Goal: Information Seeking & Learning: Check status

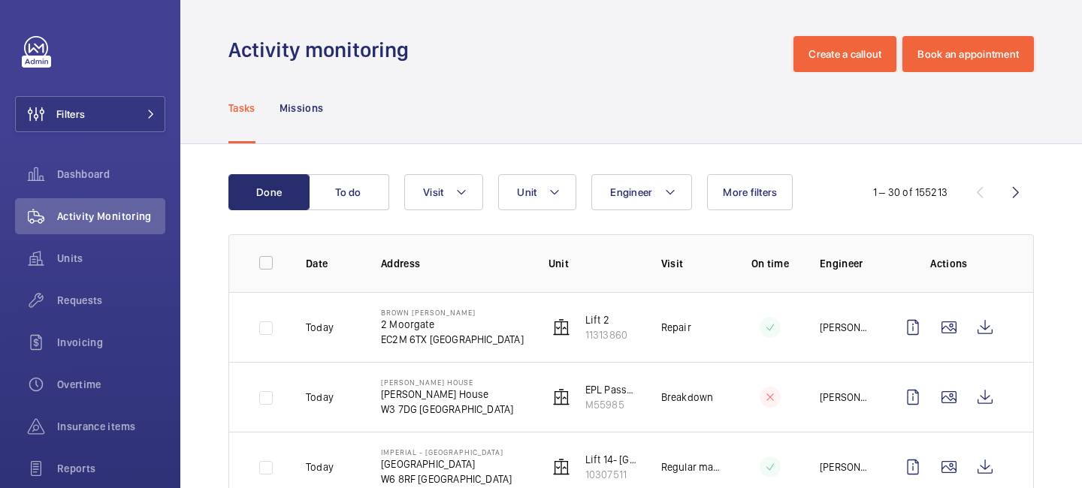
scroll to position [98, 0]
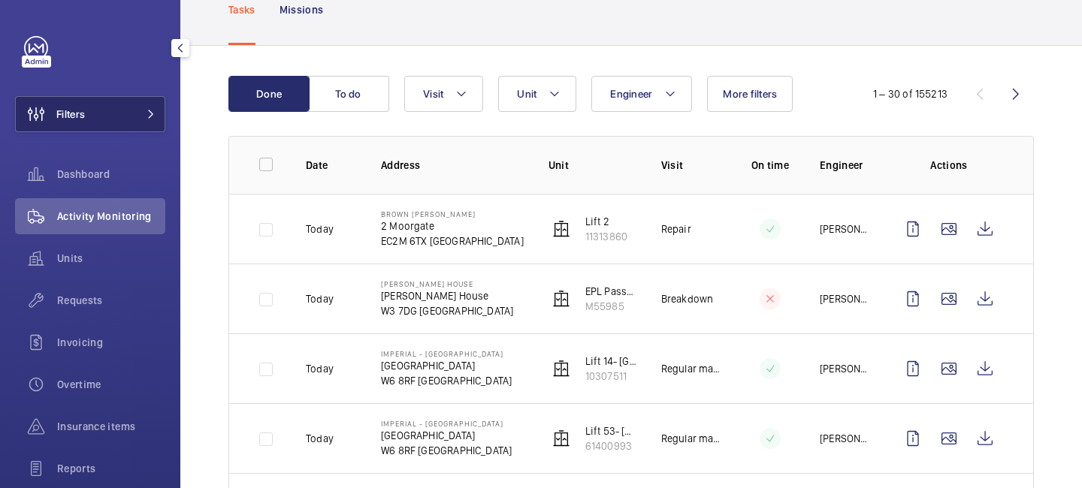
click at [129, 116] on button "Filters" at bounding box center [90, 114] width 150 height 36
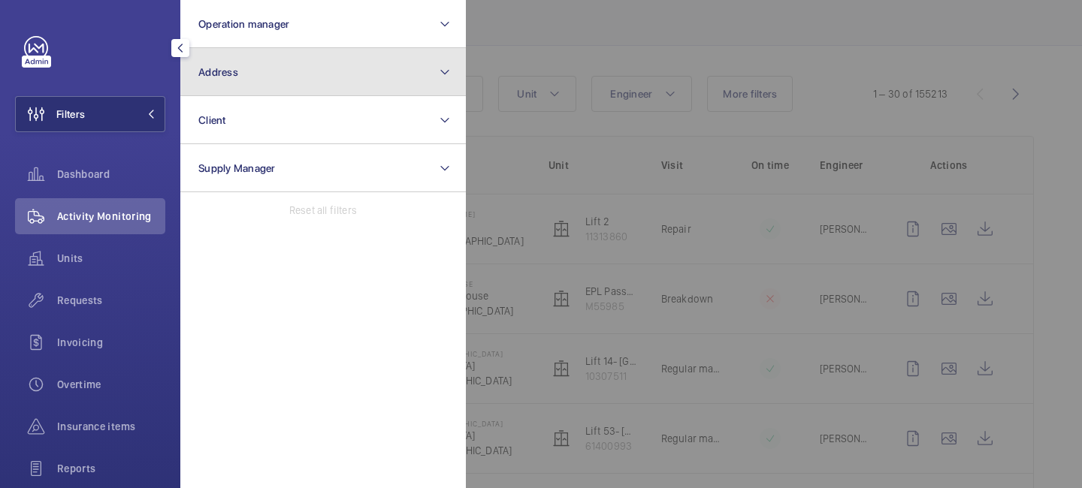
click at [298, 85] on button "Address" at bounding box center [322, 72] width 285 height 48
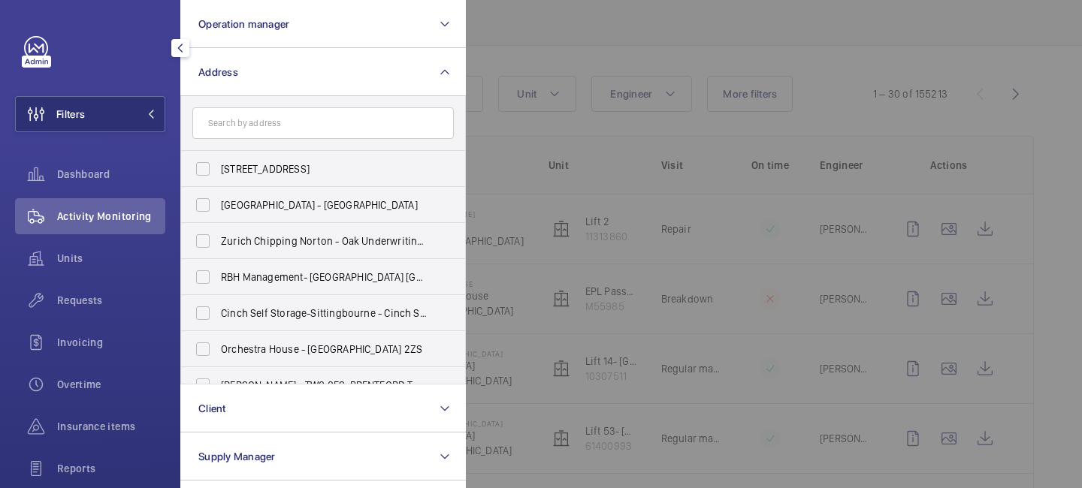
click at [279, 124] on input "text" at bounding box center [322, 123] width 261 height 32
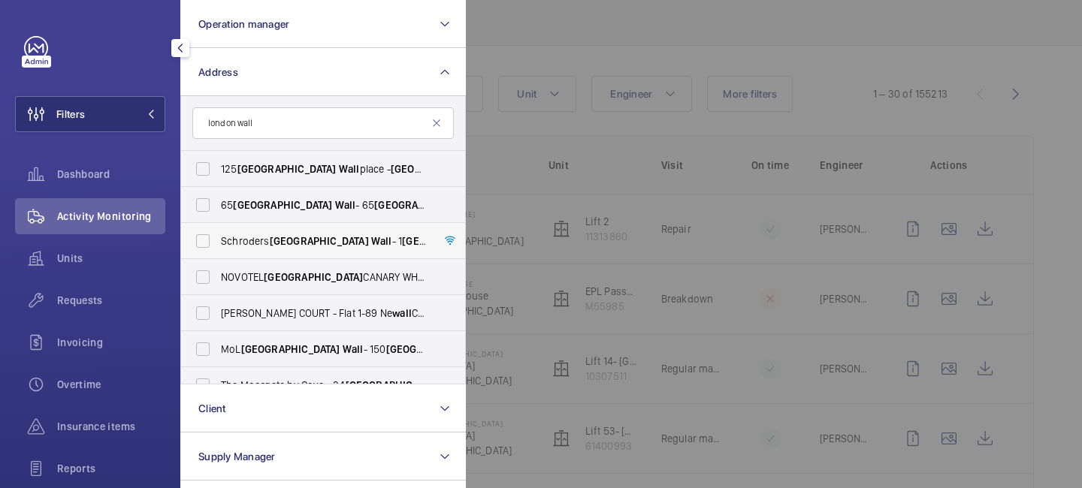
type input "london wall"
click at [371, 247] on span "Wall" at bounding box center [381, 241] width 21 height 12
click at [218, 247] on input "Schroders [GEOGRAPHIC_DATA] - [STREET_ADDRESS]" at bounding box center [203, 241] width 30 height 30
checkbox input "true"
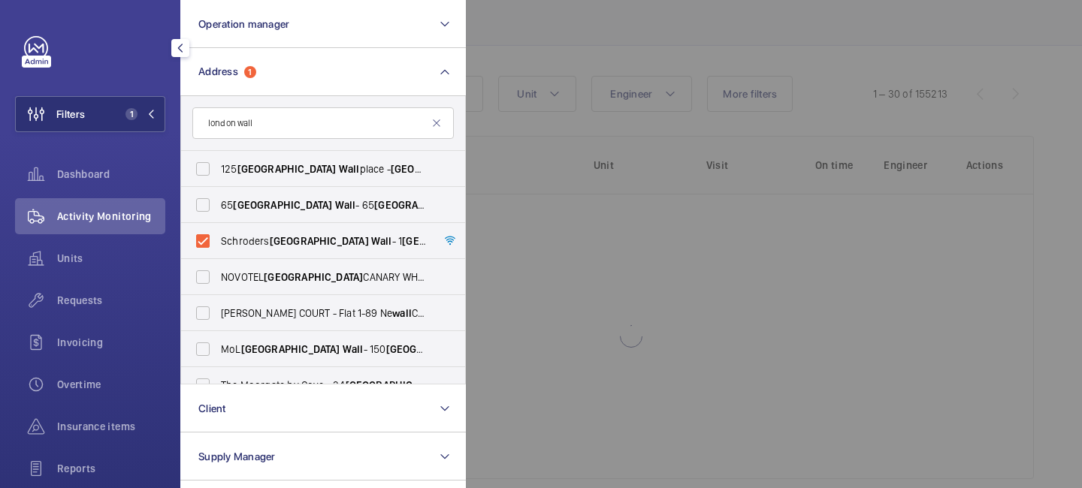
click at [597, 201] on div at bounding box center [1007, 244] width 1082 height 488
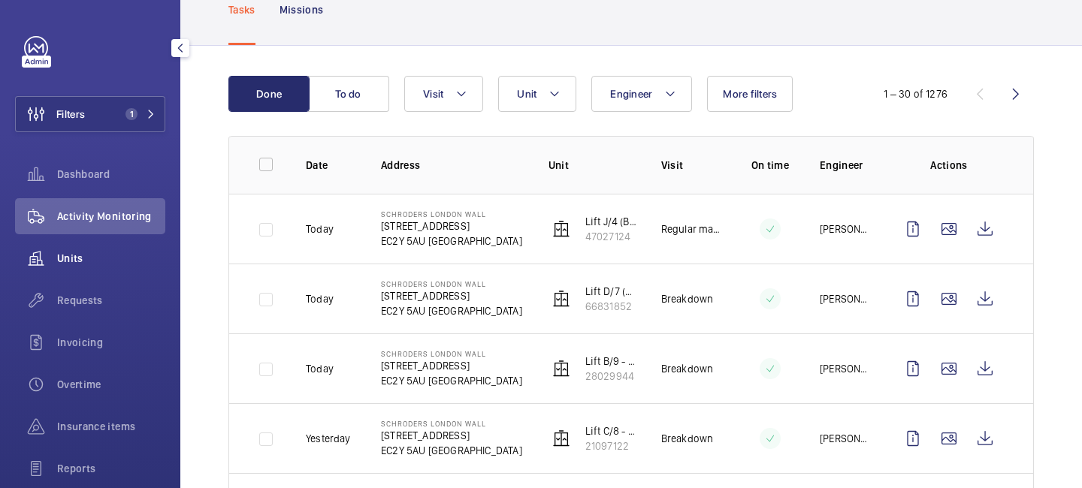
click at [77, 256] on span "Units" at bounding box center [111, 258] width 108 height 15
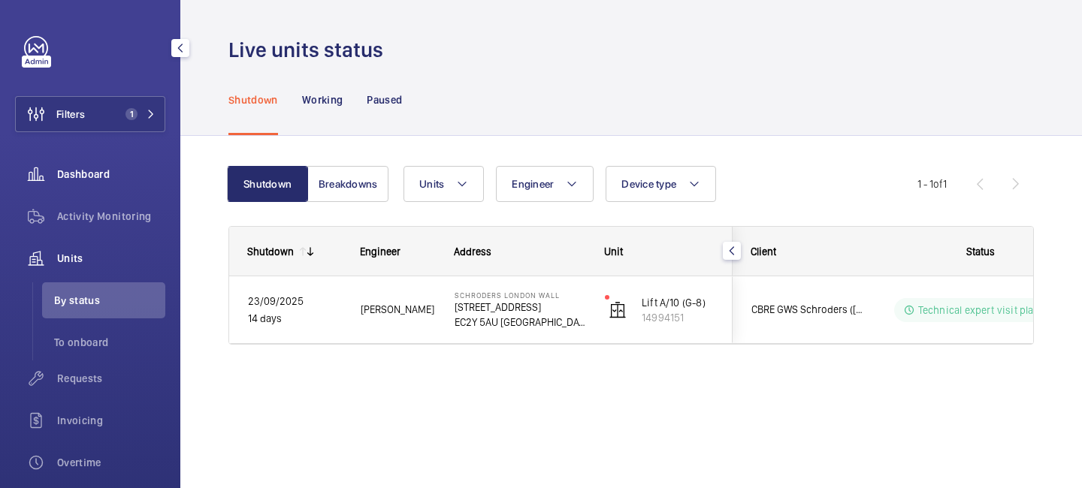
click at [108, 175] on span "Dashboard" at bounding box center [111, 174] width 108 height 15
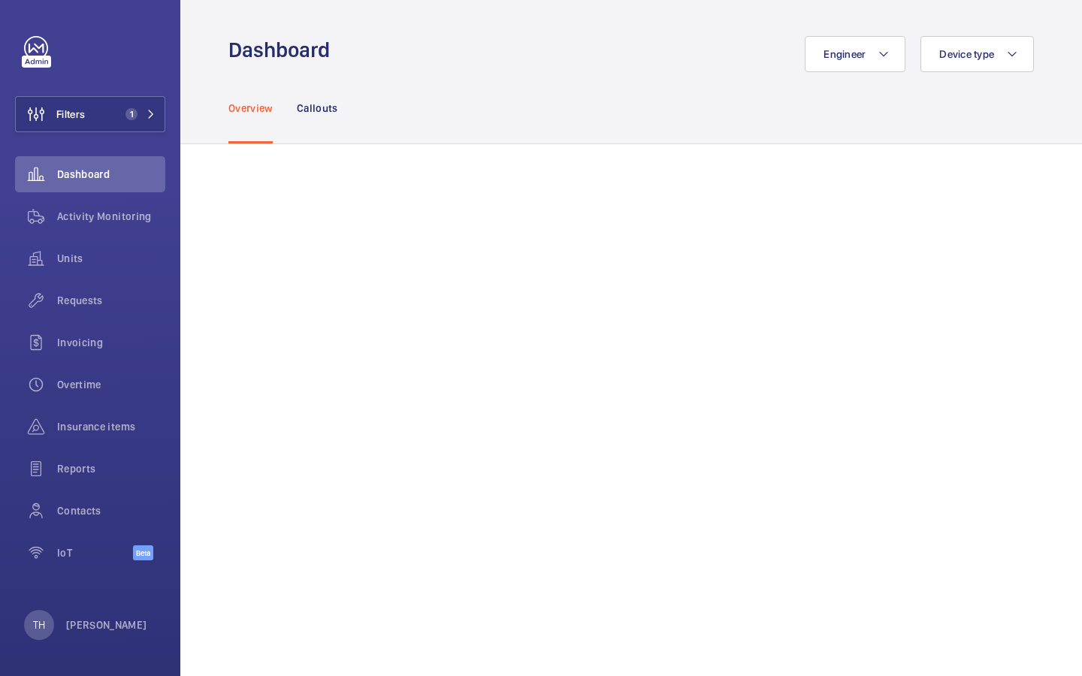
scroll to position [259, 0]
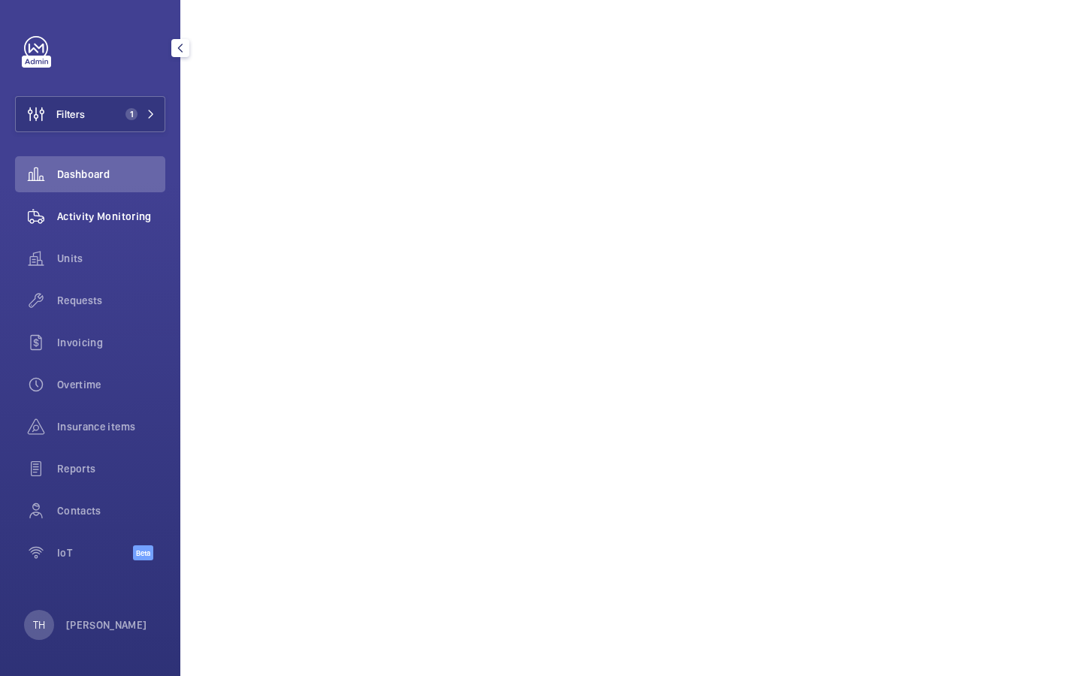
click at [112, 225] on div "Activity Monitoring" at bounding box center [90, 216] width 150 height 36
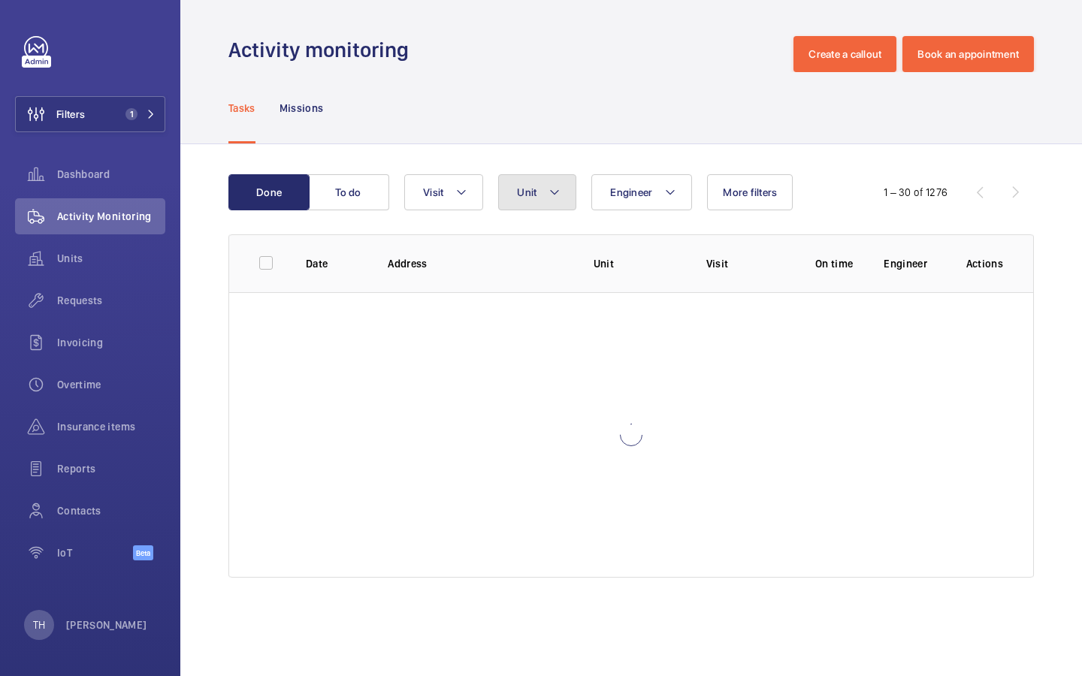
click at [532, 201] on button "Unit" at bounding box center [537, 192] width 78 height 36
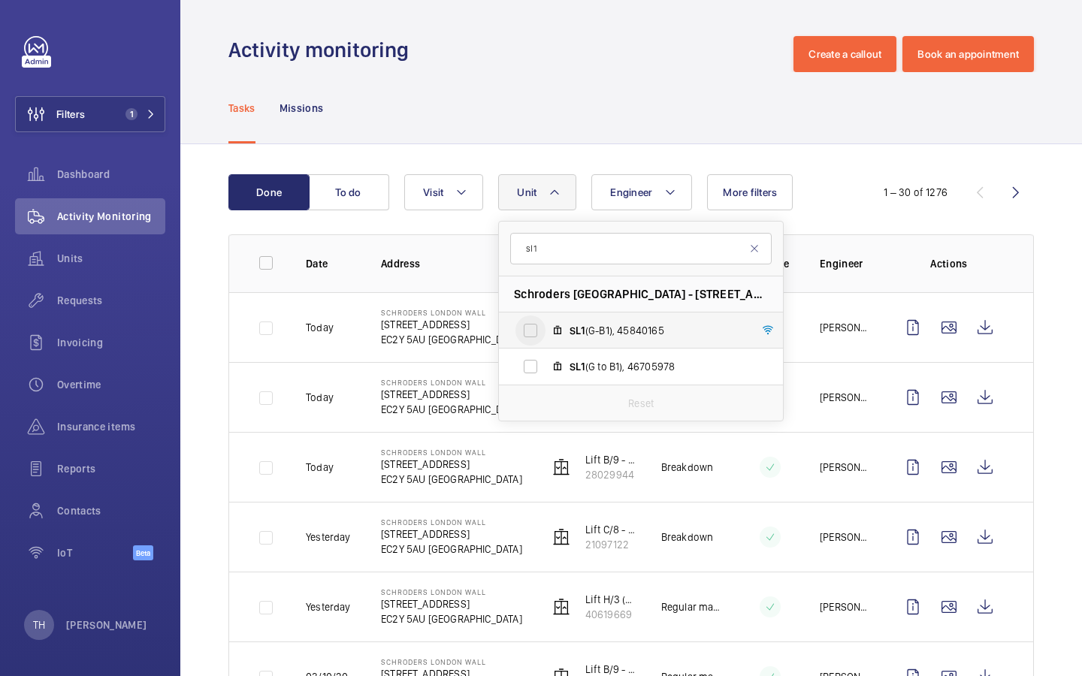
type input "sl1"
click at [532, 329] on input "SL1 (G-B1), 45840165" at bounding box center [530, 330] width 30 height 30
checkbox input "true"
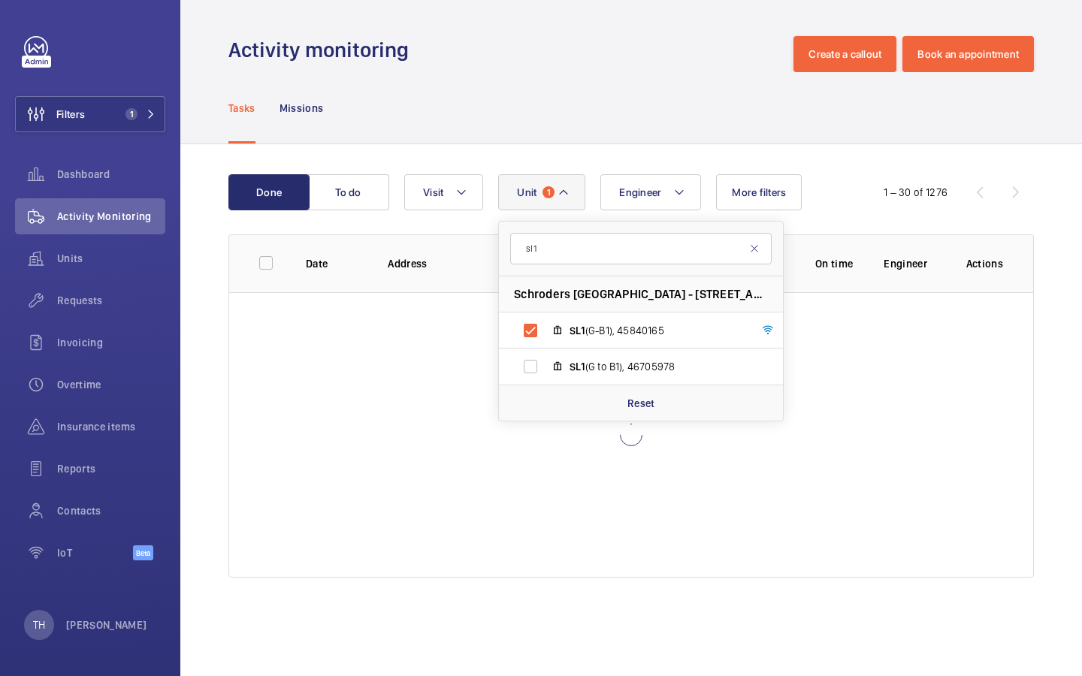
click at [853, 174] on div "Done To do Engineer Unit 1 sl1 Schroders [GEOGRAPHIC_DATA] - [STREET_ADDRESS] (…" at bounding box center [630, 192] width 805 height 36
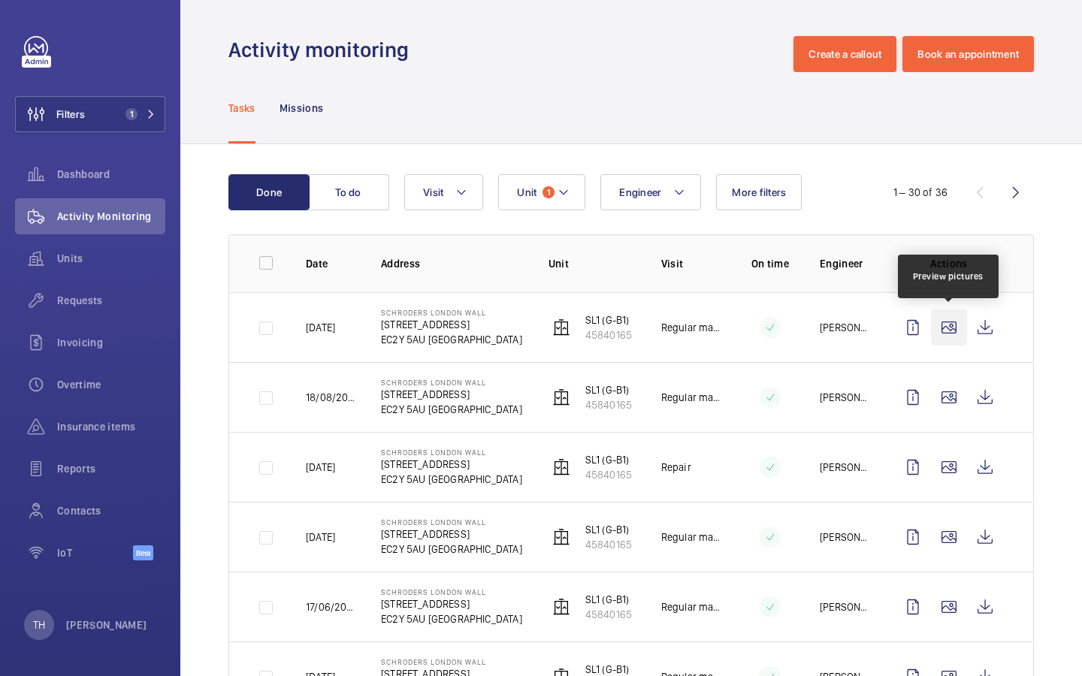
click at [941, 331] on wm-front-icon-button at bounding box center [949, 327] width 36 height 36
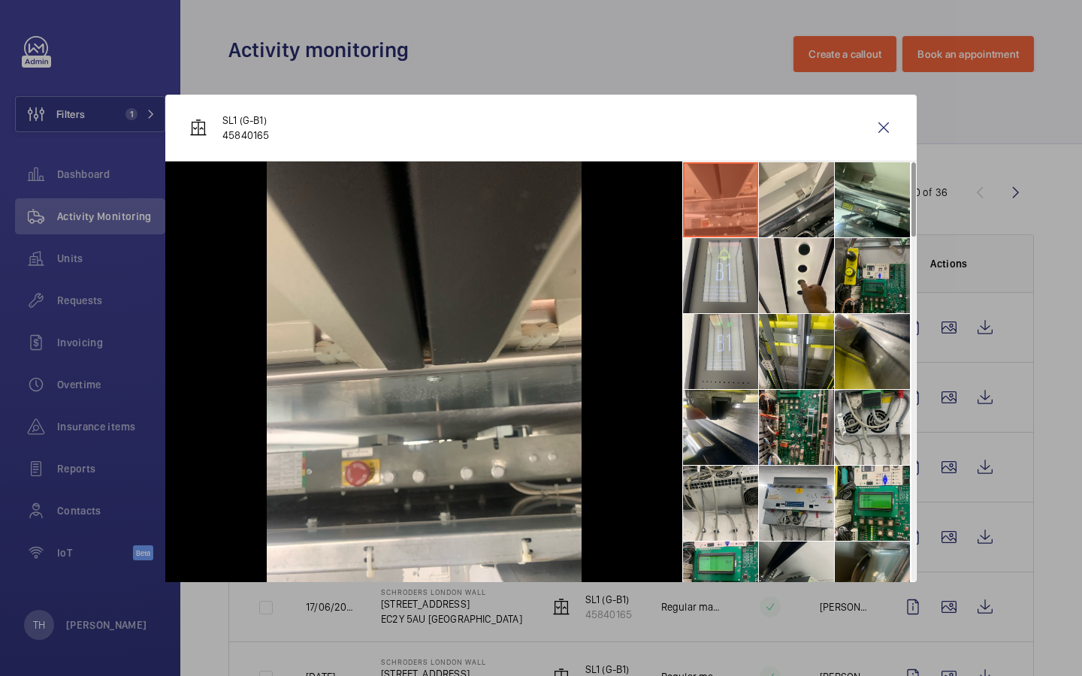
click at [867, 285] on li at bounding box center [871, 275] width 75 height 75
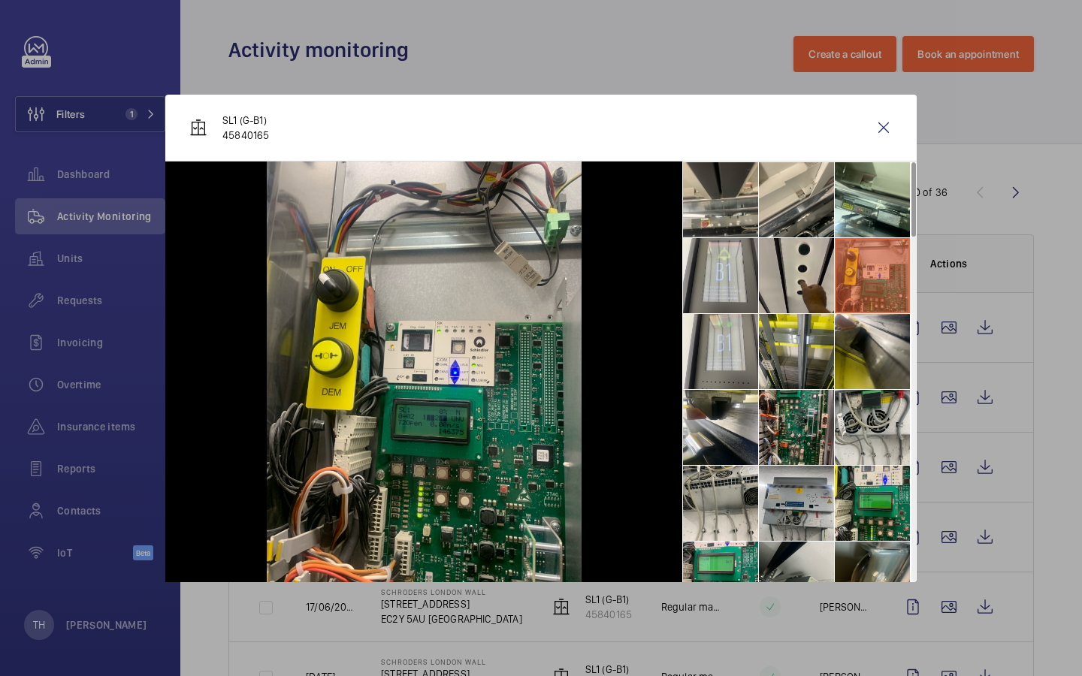
click at [795, 292] on li at bounding box center [796, 275] width 75 height 75
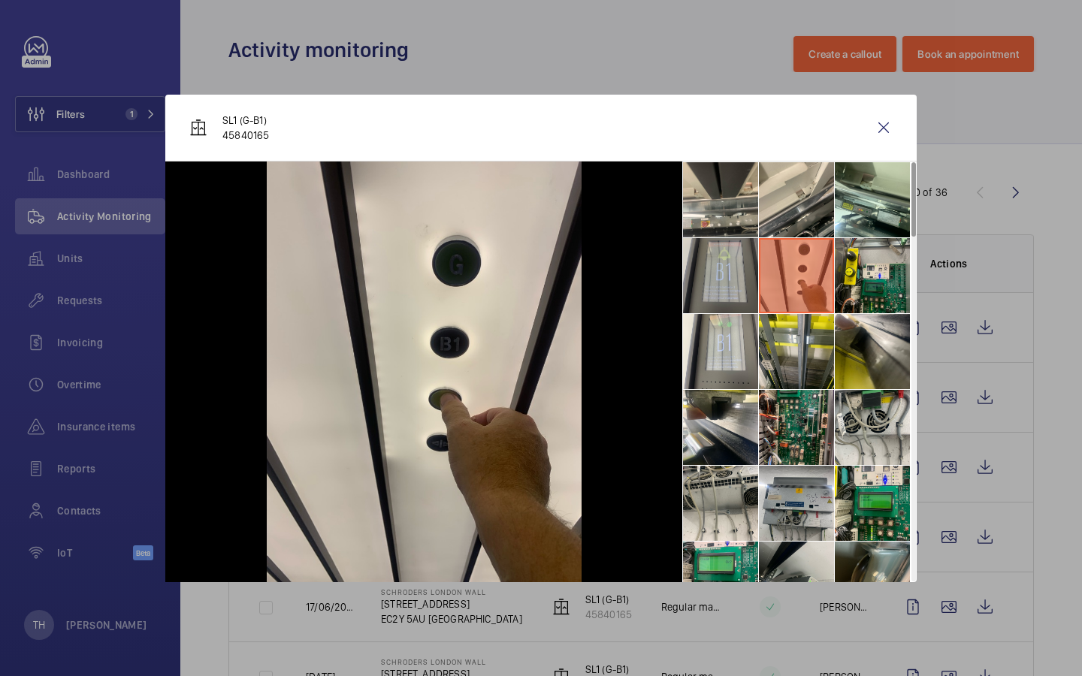
click at [735, 287] on li at bounding box center [720, 275] width 75 height 75
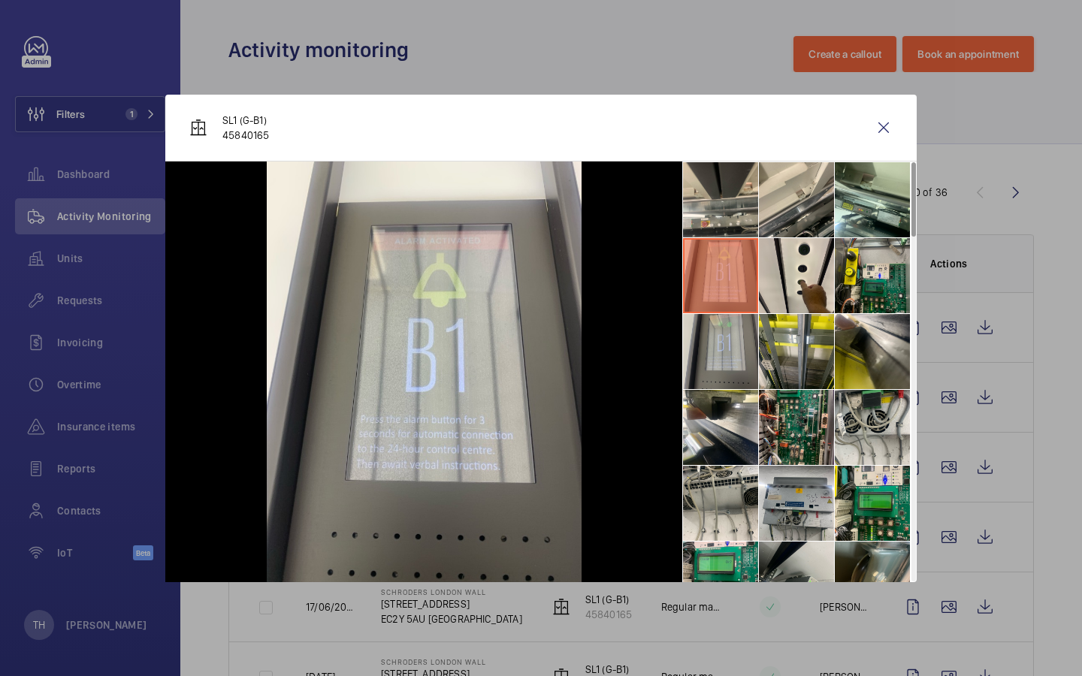
click at [713, 345] on li at bounding box center [720, 351] width 75 height 75
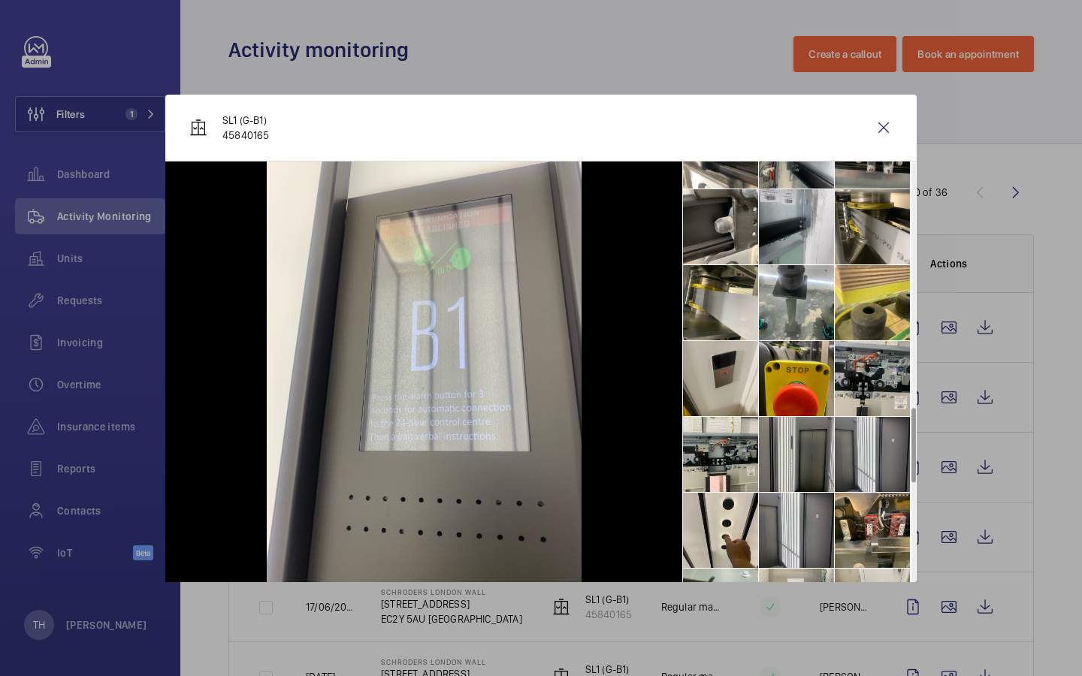
scroll to position [1427, 0]
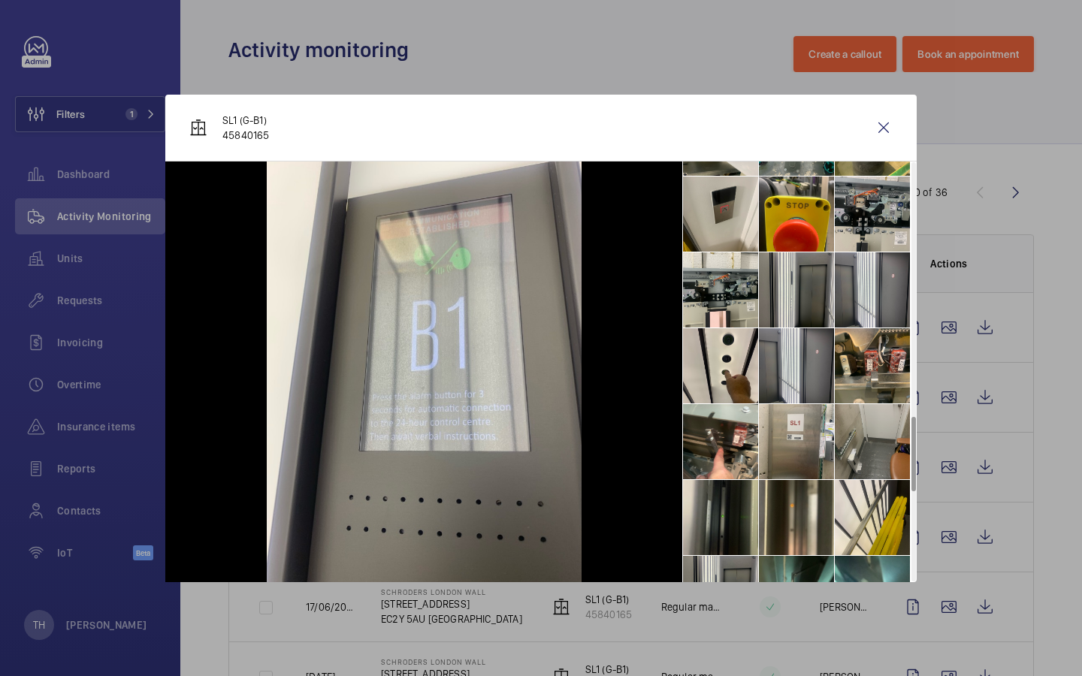
click at [854, 442] on li at bounding box center [871, 441] width 75 height 75
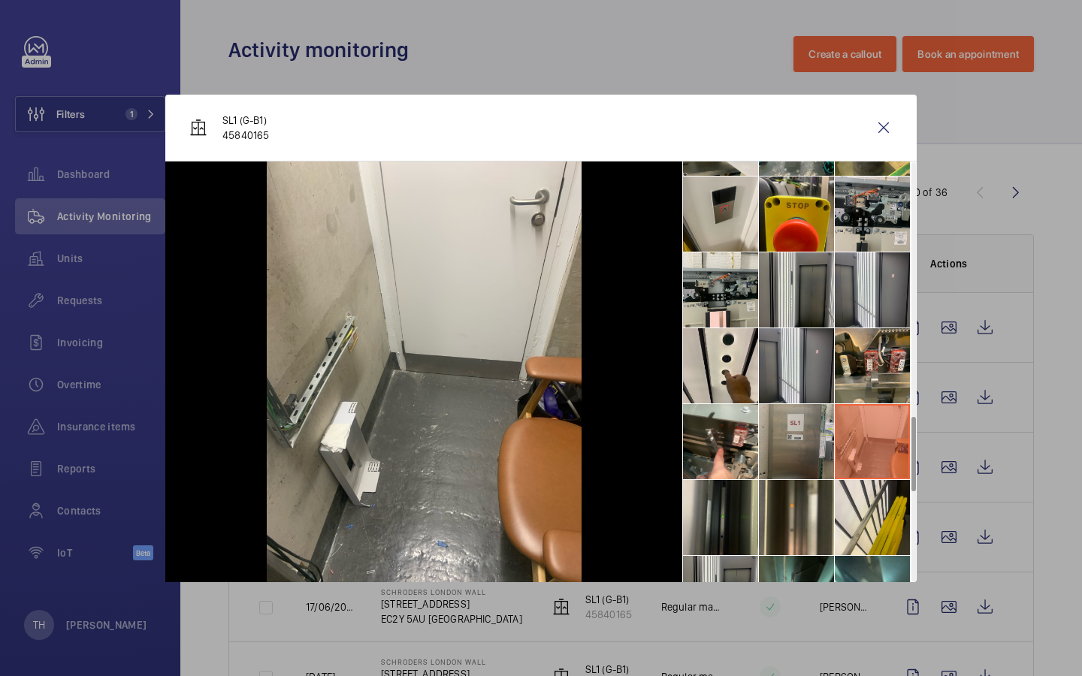
click at [798, 432] on li at bounding box center [796, 441] width 75 height 75
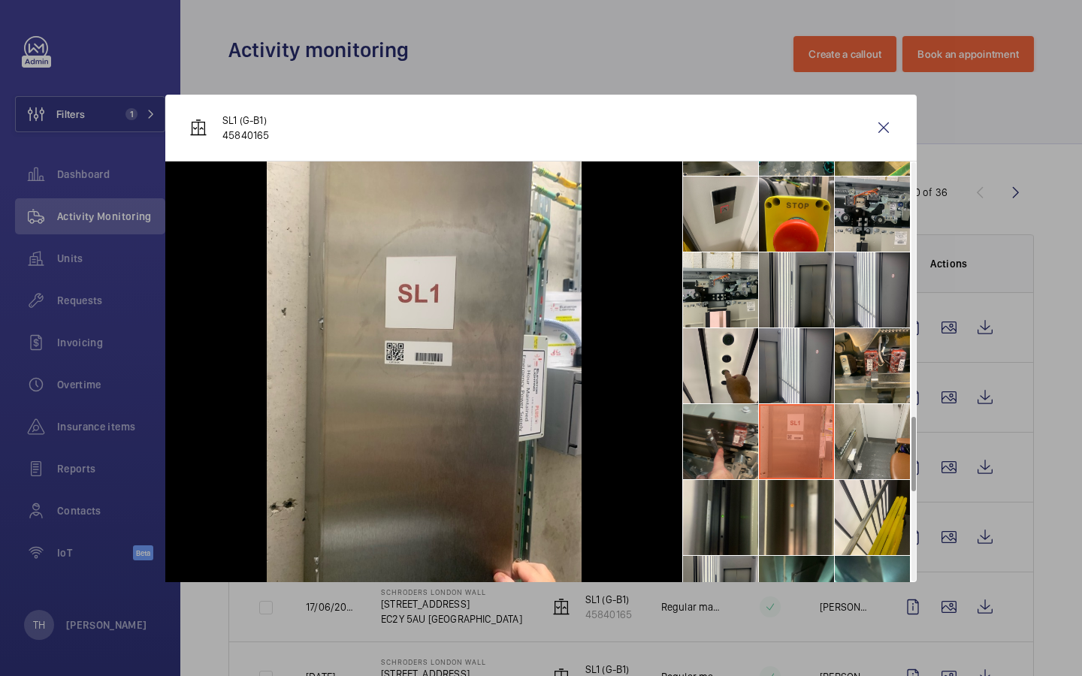
click at [726, 442] on li at bounding box center [720, 441] width 75 height 75
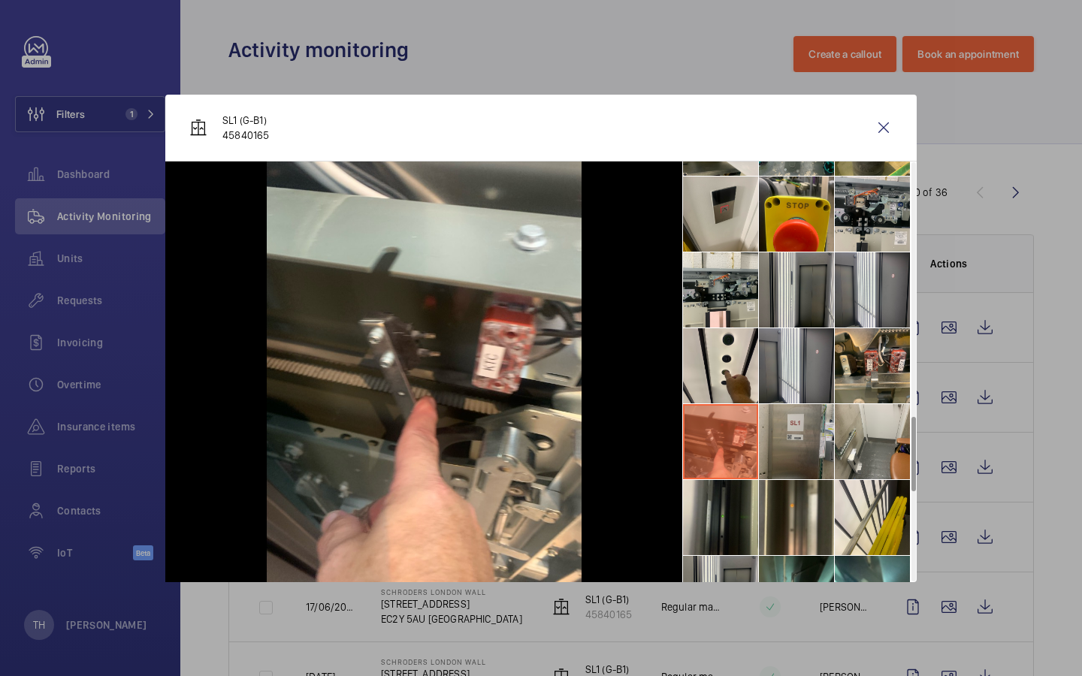
click at [770, 433] on li at bounding box center [796, 441] width 75 height 75
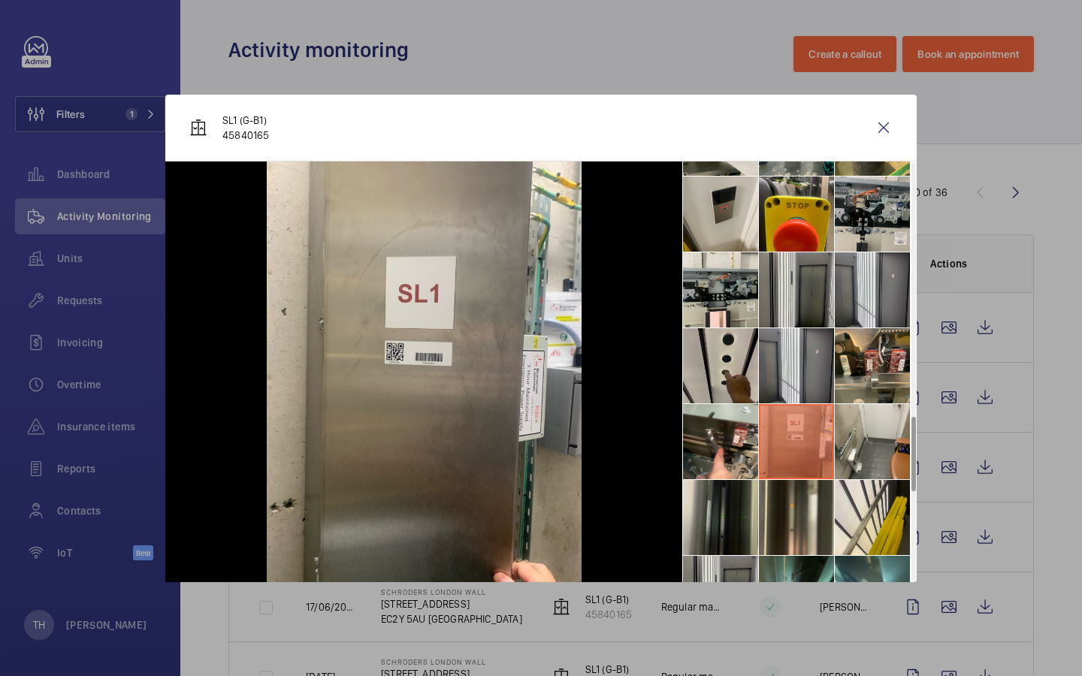
click at [736, 368] on li at bounding box center [720, 365] width 75 height 75
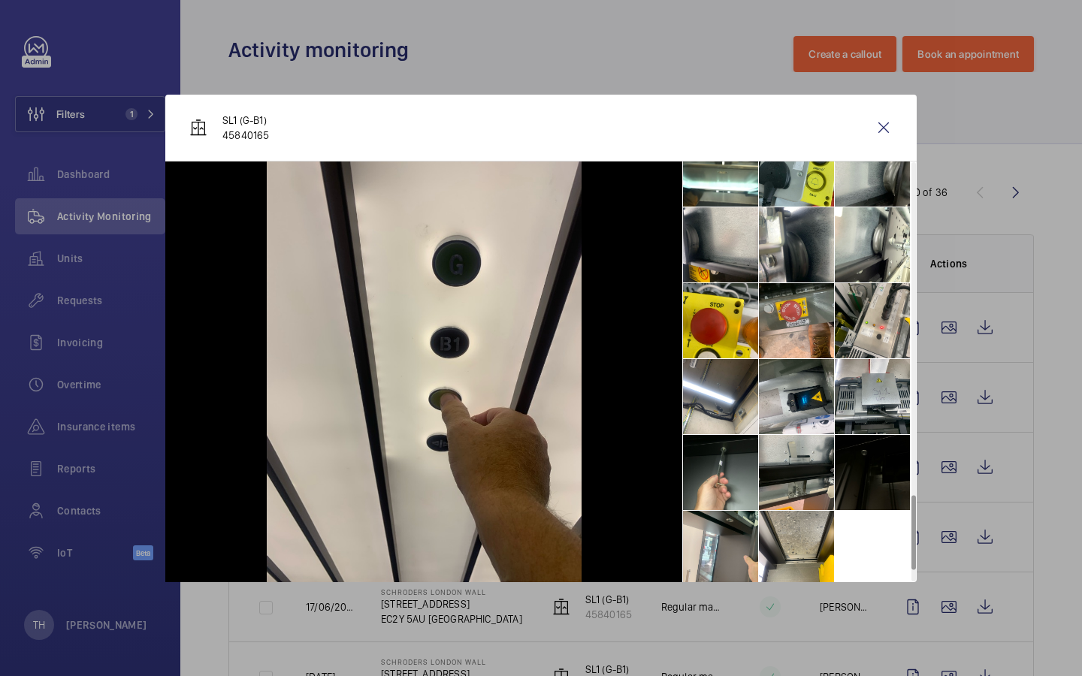
scroll to position [1932, 0]
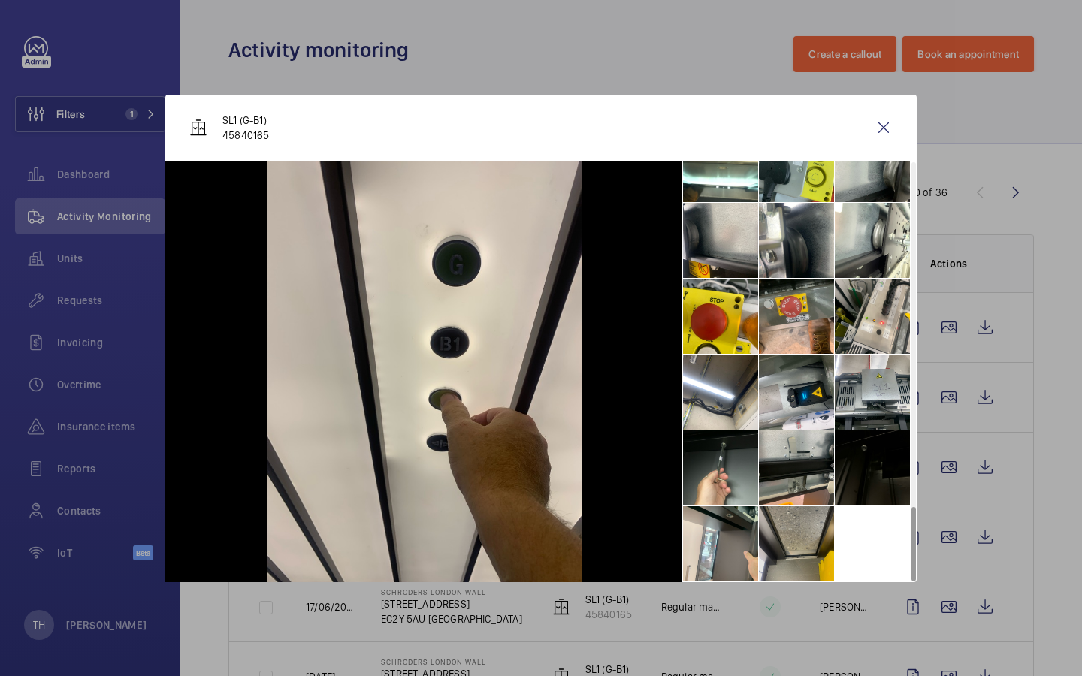
click at [793, 487] on li at bounding box center [796, 543] width 75 height 75
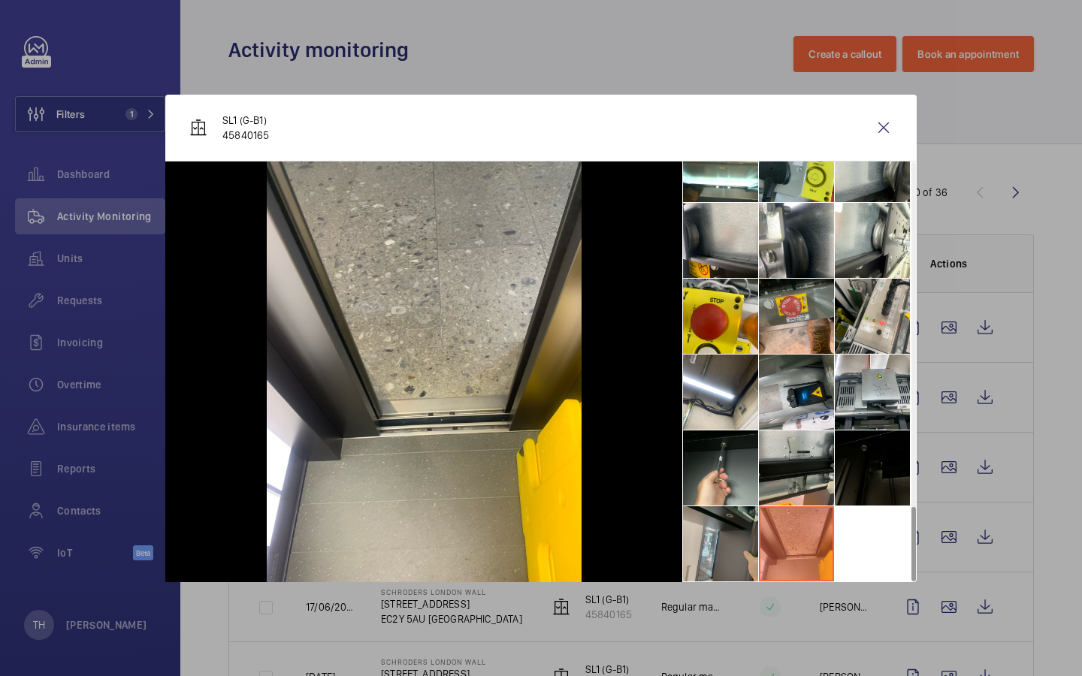
click at [746, 487] on li at bounding box center [720, 543] width 75 height 75
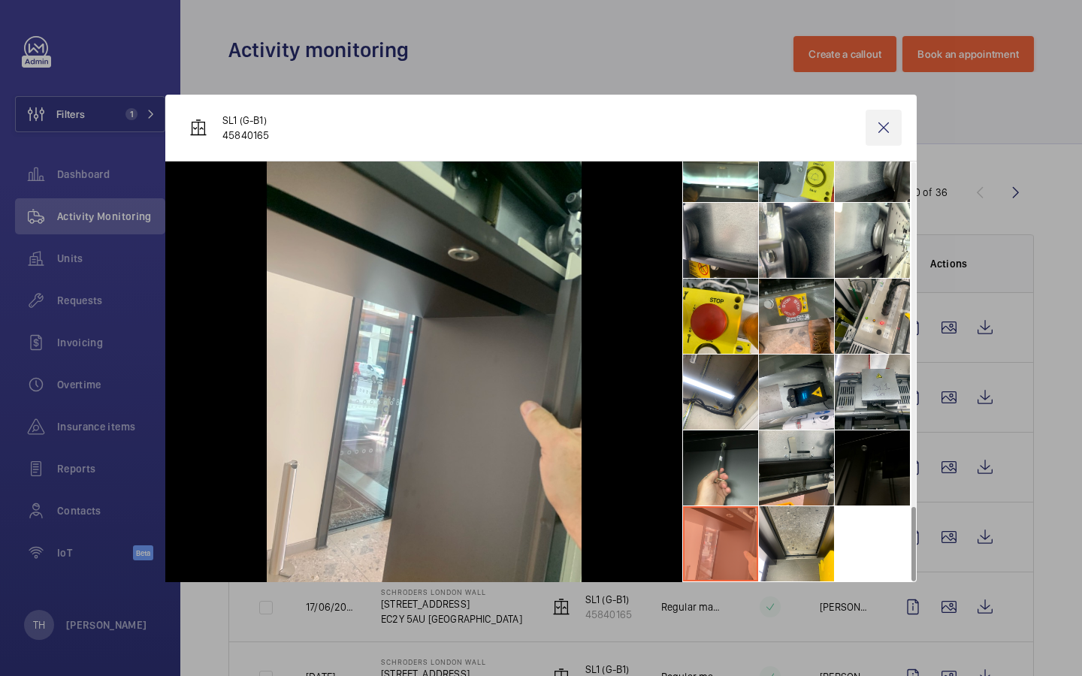
click at [885, 125] on wm-front-icon-button at bounding box center [883, 128] width 36 height 36
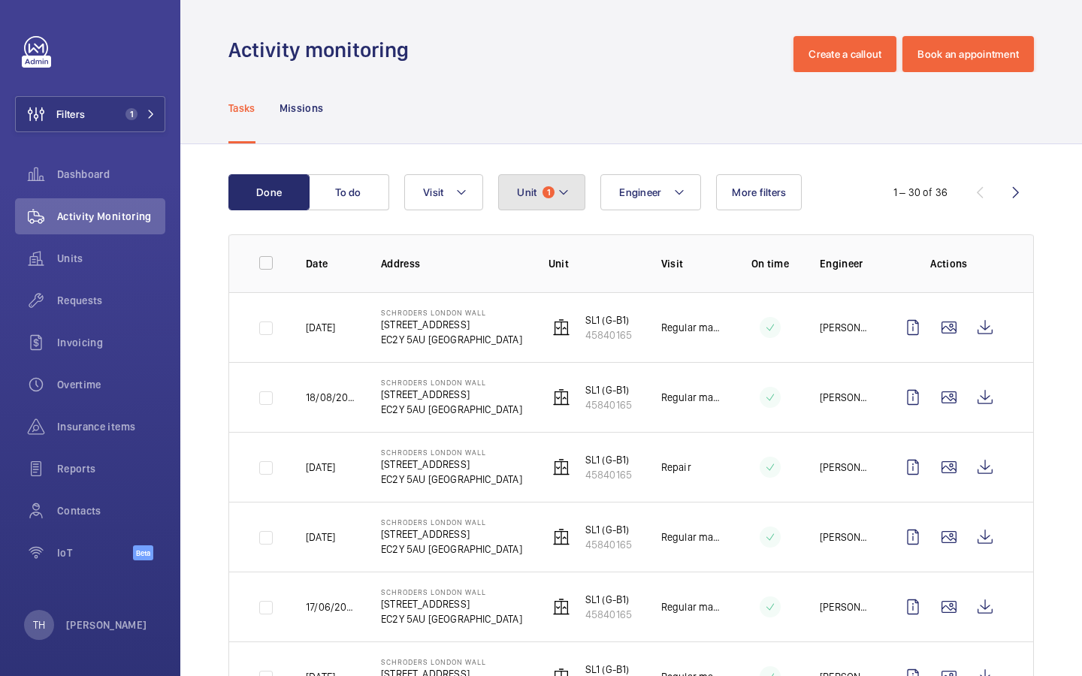
click at [557, 202] on button "Unit 1" at bounding box center [541, 192] width 87 height 36
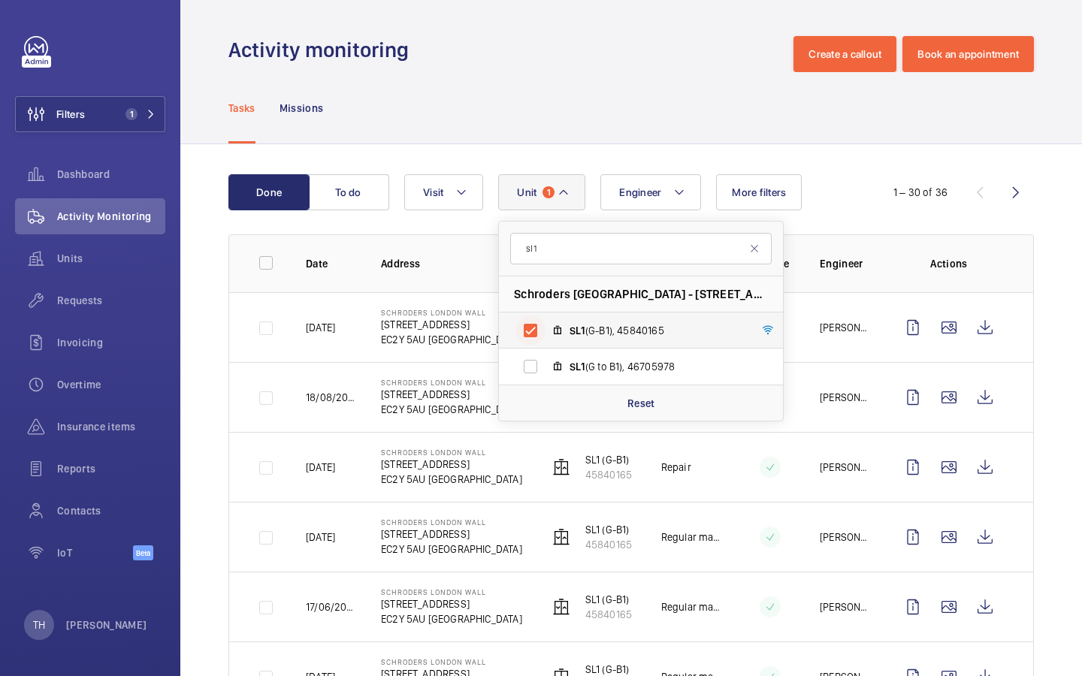
type input "sl1"
click at [529, 331] on input "SL1 (G-B1), 45840165" at bounding box center [530, 330] width 30 height 30
checkbox input "false"
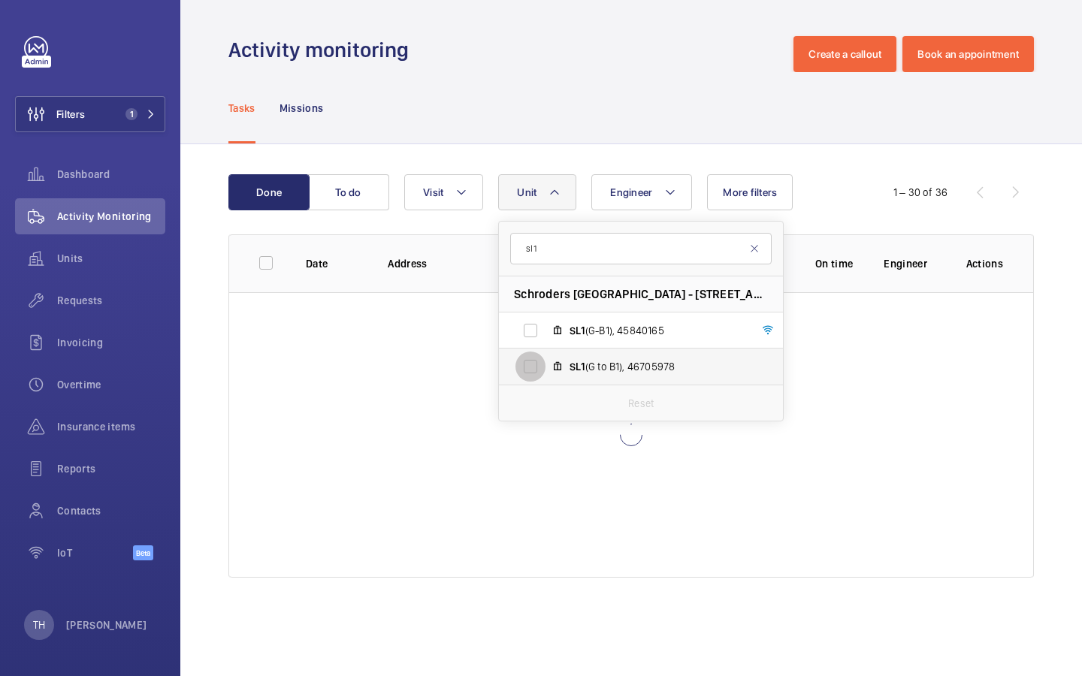
click at [532, 358] on input "SL1 (G to B1), 46705978" at bounding box center [530, 366] width 30 height 30
checkbox input "true"
click at [852, 204] on div "Engineer Unit 1 sl1 Schroders [GEOGRAPHIC_DATA] - [STREET_ADDRESS] (G-B1), 4584…" at bounding box center [628, 192] width 449 height 36
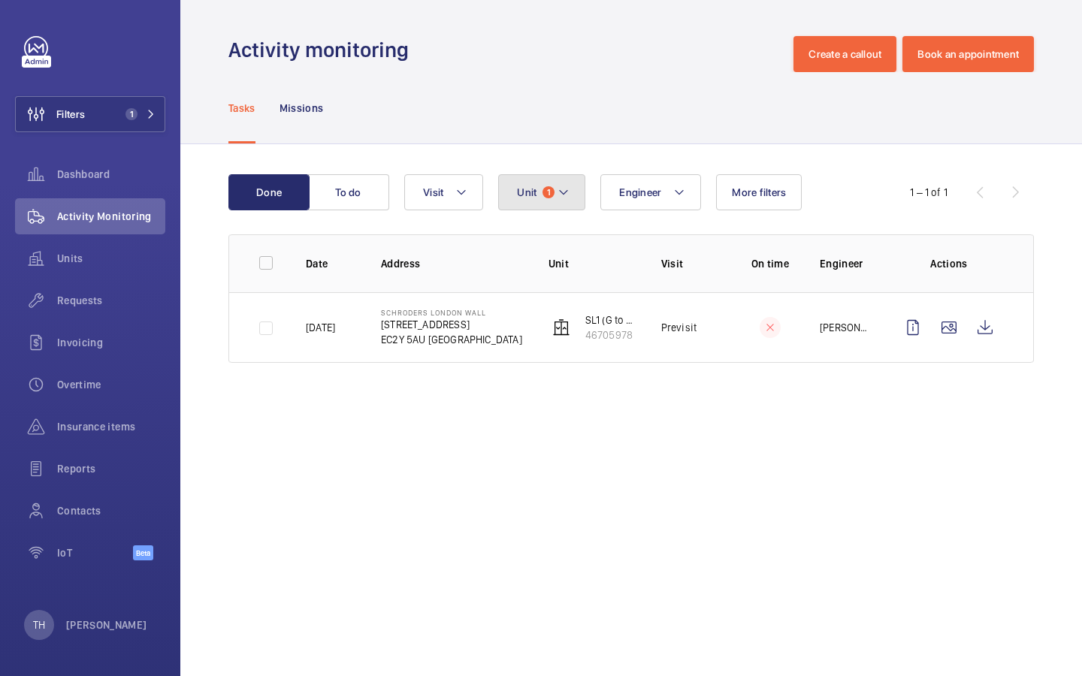
click at [573, 189] on button "Unit 1" at bounding box center [541, 192] width 87 height 36
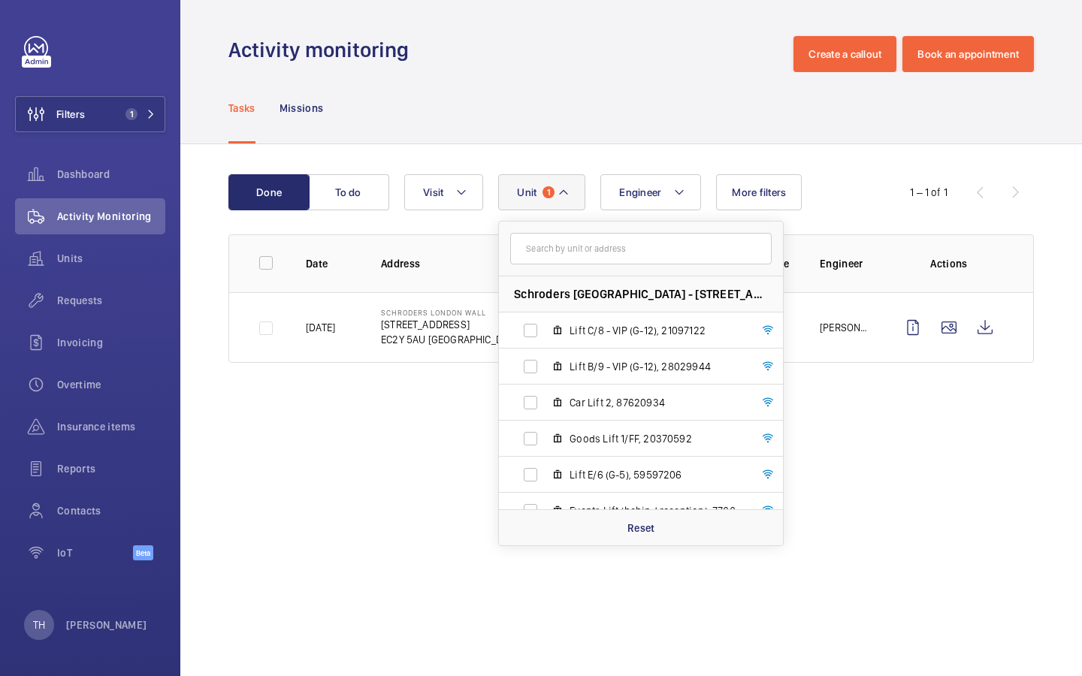
click at [574, 189] on button "Unit 1" at bounding box center [541, 192] width 87 height 36
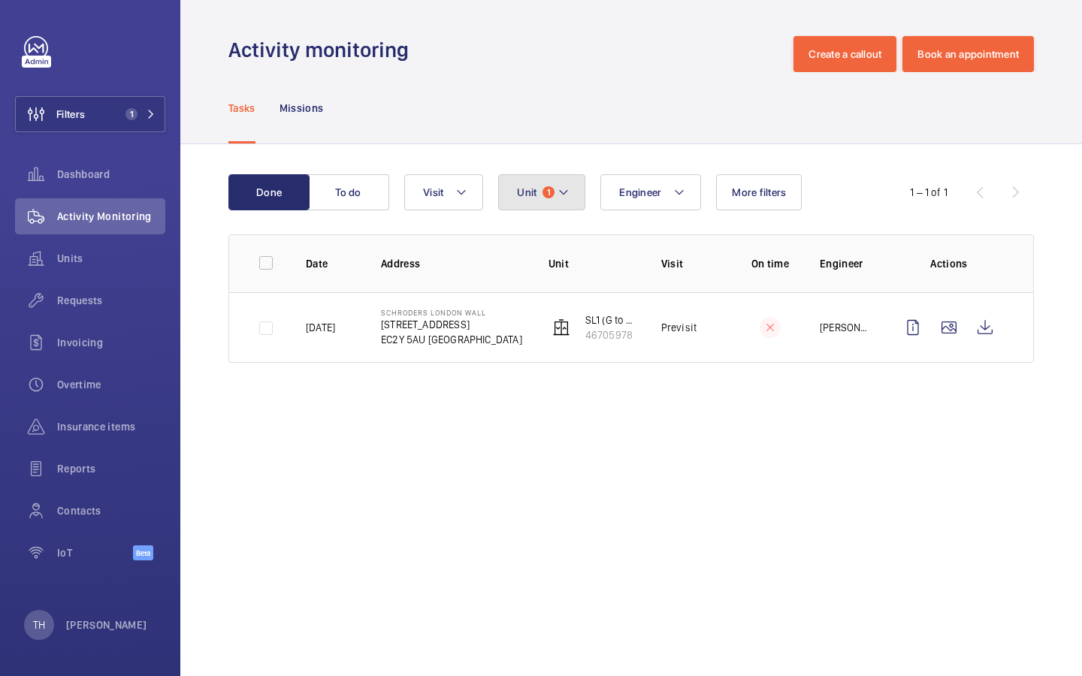
click at [570, 195] on button "Unit 1" at bounding box center [541, 192] width 87 height 36
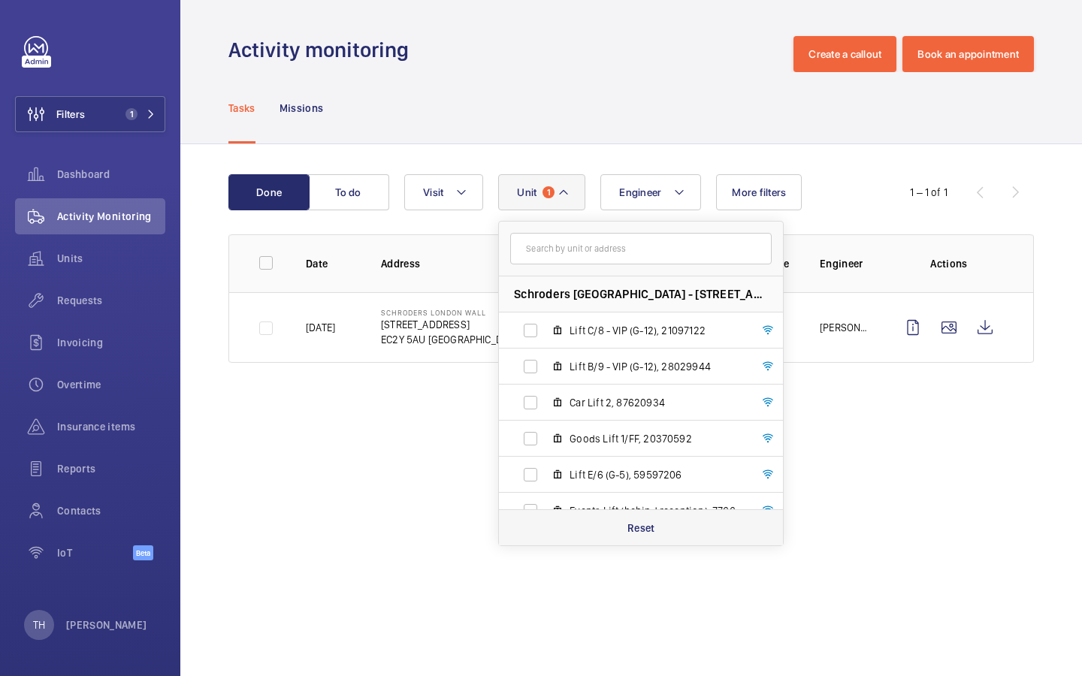
click at [643, 487] on p "Reset" at bounding box center [641, 527] width 28 height 15
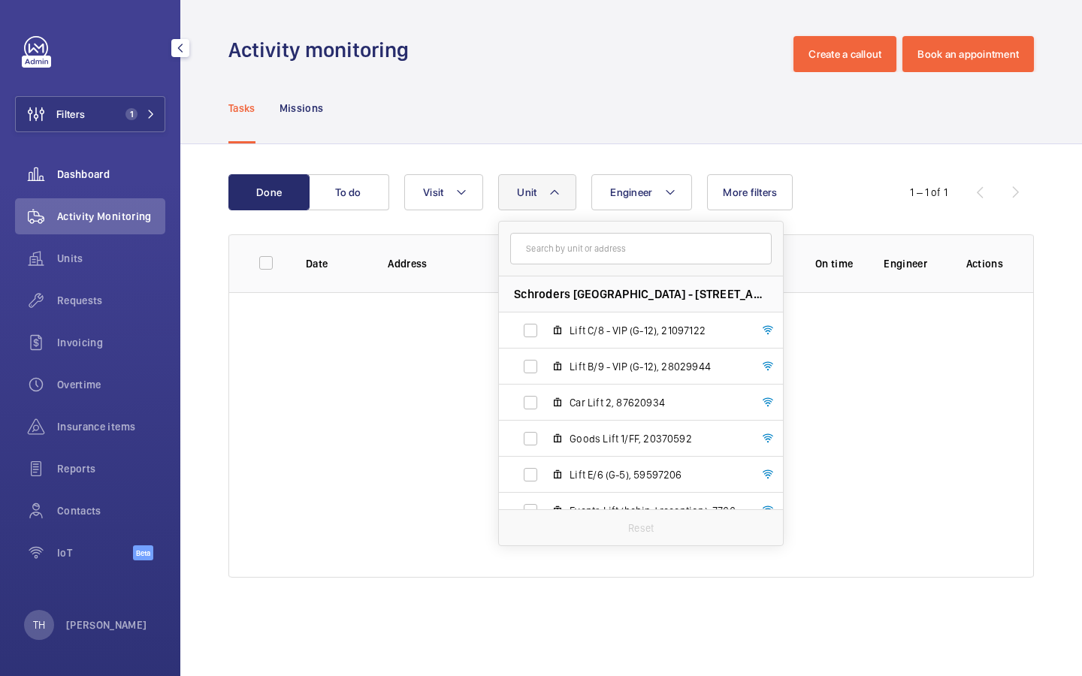
click at [102, 184] on div "Dashboard" at bounding box center [90, 174] width 150 height 36
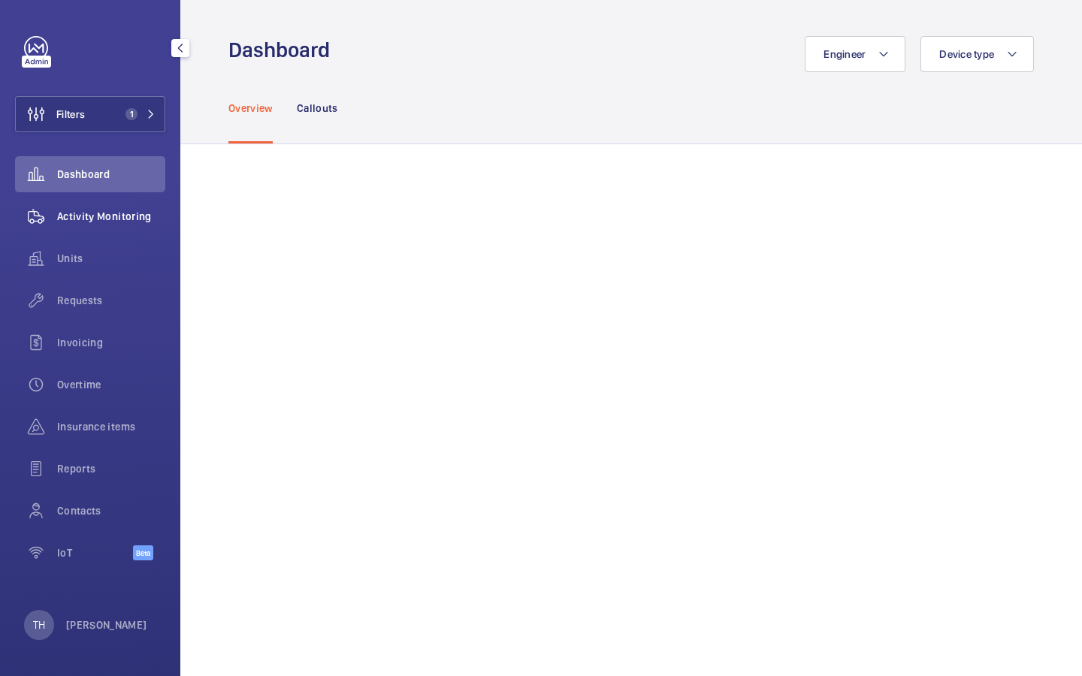
click at [111, 216] on span "Activity Monitoring" at bounding box center [111, 216] width 108 height 15
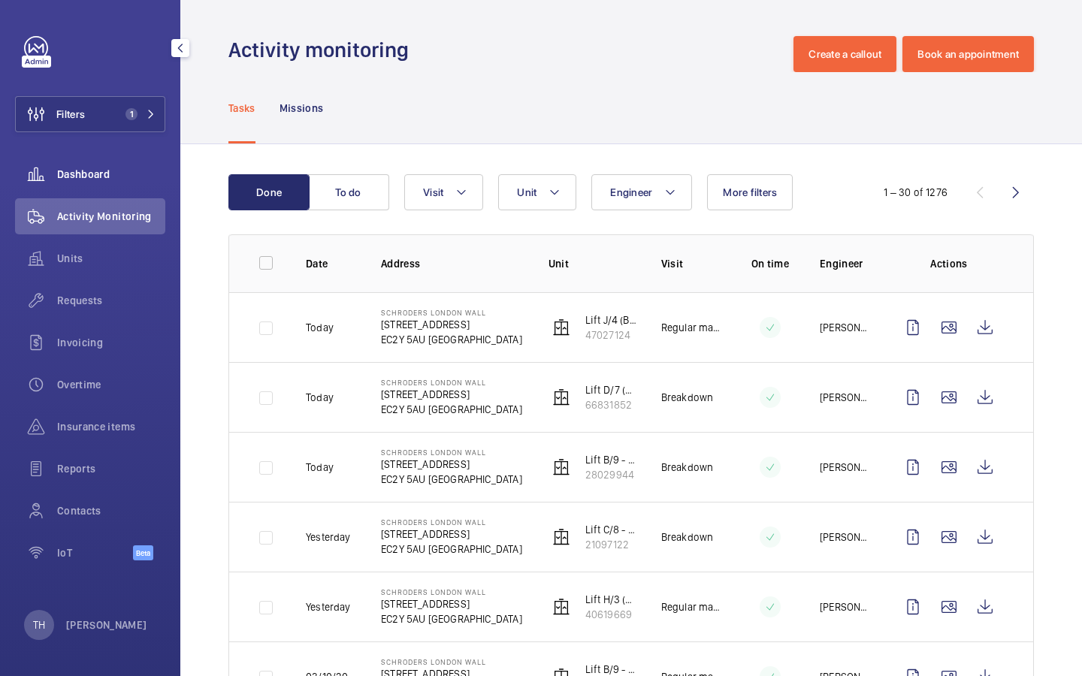
click at [138, 176] on span "Dashboard" at bounding box center [111, 174] width 108 height 15
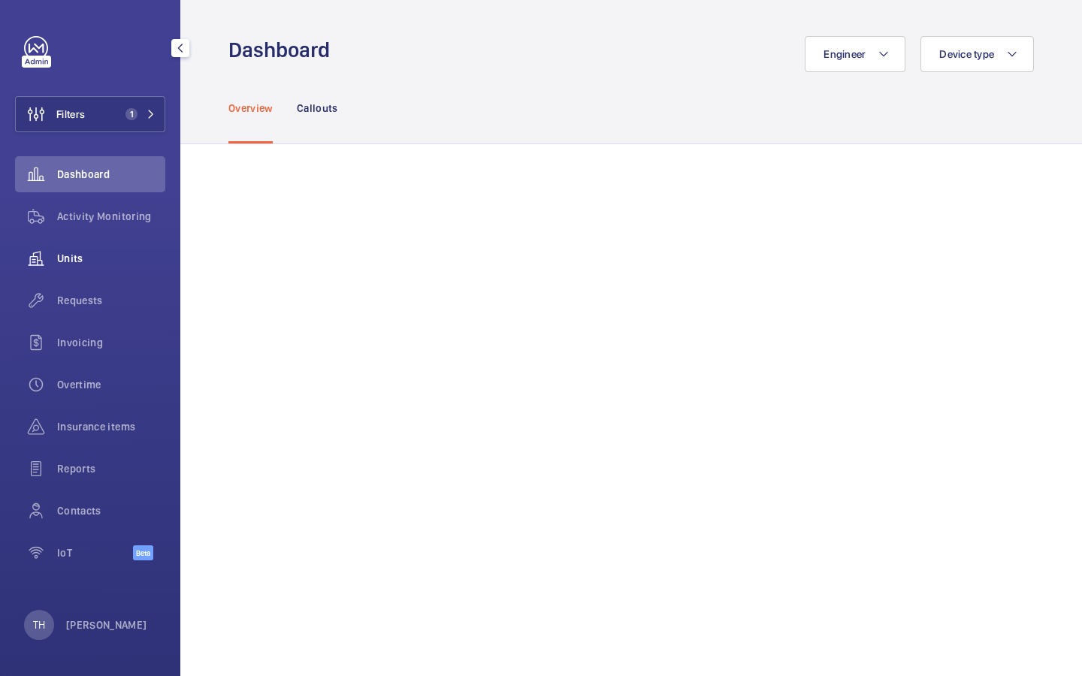
click at [84, 256] on span "Units" at bounding box center [111, 258] width 108 height 15
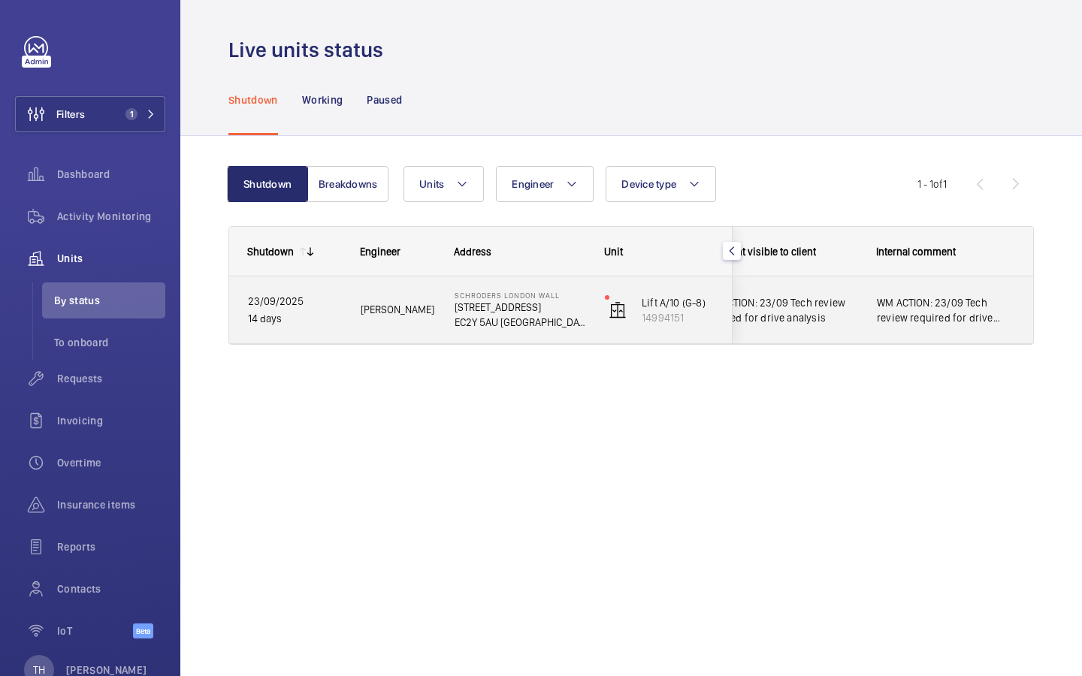
scroll to position [0, 391]
click at [921, 309] on span "WM ACTION: 23/09 Tech review required for drive analysis" at bounding box center [944, 310] width 137 height 30
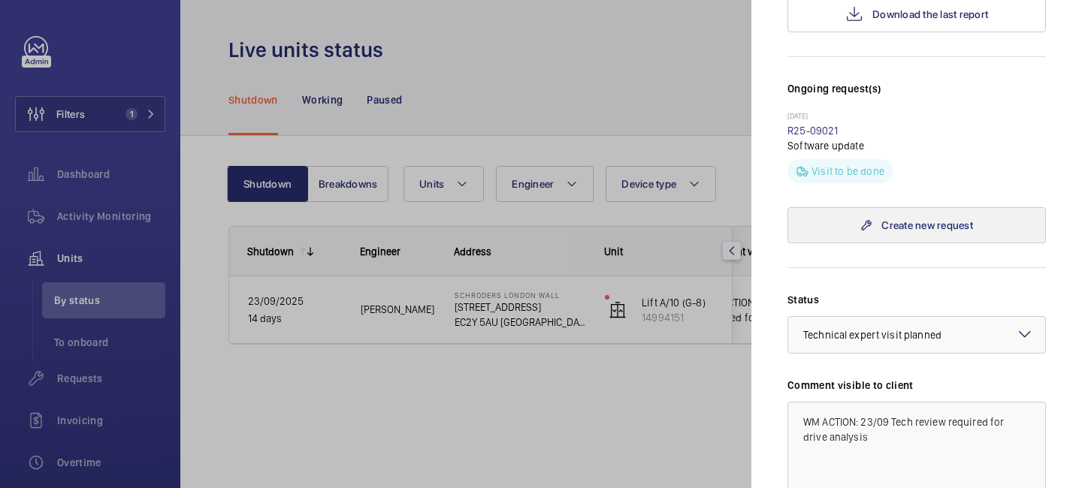
scroll to position [404, 0]
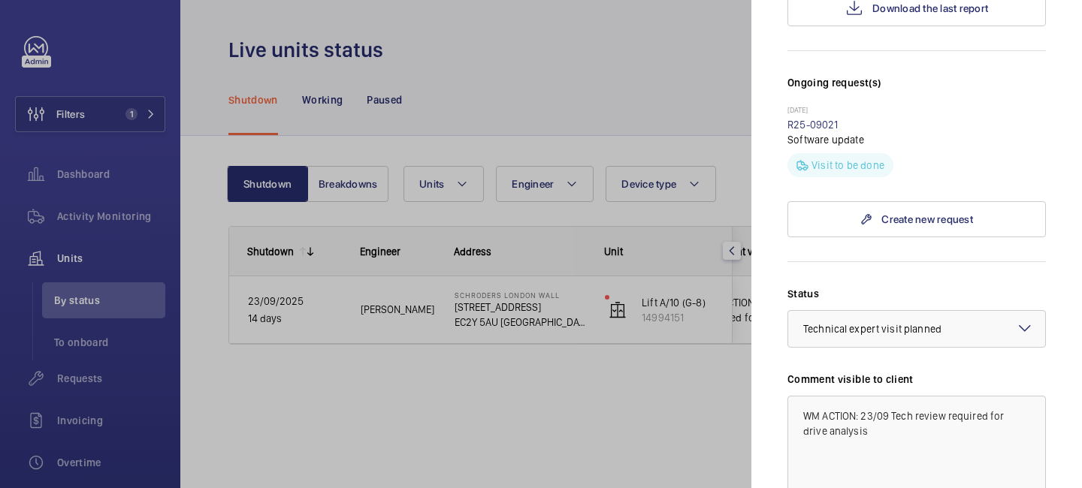
click at [410, 429] on div at bounding box center [541, 244] width 1082 height 488
